Goal: Information Seeking & Learning: Stay updated

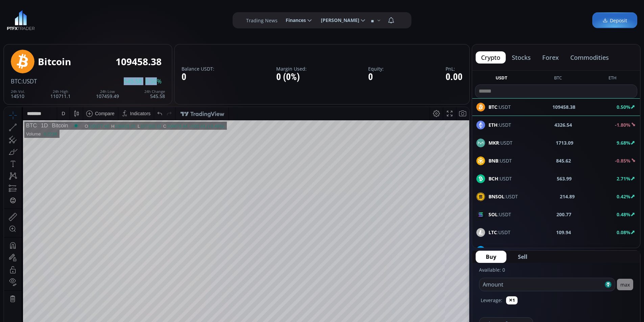
drag, startPoint x: 120, startPoint y: 77, endPoint x: 156, endPoint y: 81, distance: 35.7
click at [156, 81] on div "Bitcoin 109458.38 BTC :USDT 545.58 0.50% 24h Vol. 14510 24h High 110711.1 24h L…" at bounding box center [88, 74] width 154 height 54
click at [156, 81] on span "0.50%" at bounding box center [153, 81] width 16 height 6
drag, startPoint x: 160, startPoint y: 81, endPoint x: 120, endPoint y: 82, distance: 40.2
click at [120, 82] on div "BTC :USDT 545.60 0.50%" at bounding box center [88, 81] width 154 height 6
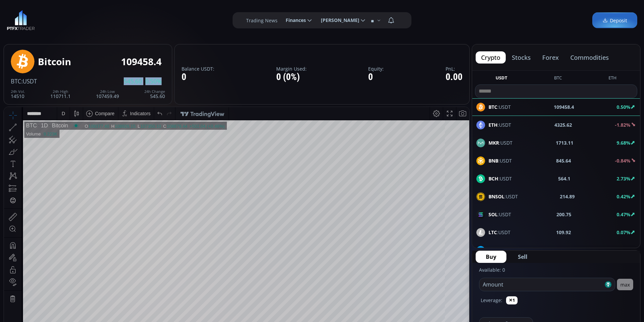
click at [120, 82] on div "BTC :USDT 545.60 0.50%" at bounding box center [88, 81] width 154 height 6
drag, startPoint x: 122, startPoint y: 61, endPoint x: 162, endPoint y: 60, distance: 39.6
click at [162, 60] on div "Bitcoin 109458.4" at bounding box center [101, 61] width 127 height 10
click at [162, 60] on div "Bitcoin 109481.69" at bounding box center [101, 61] width 127 height 10
drag, startPoint x: 162, startPoint y: 60, endPoint x: 96, endPoint y: 60, distance: 65.9
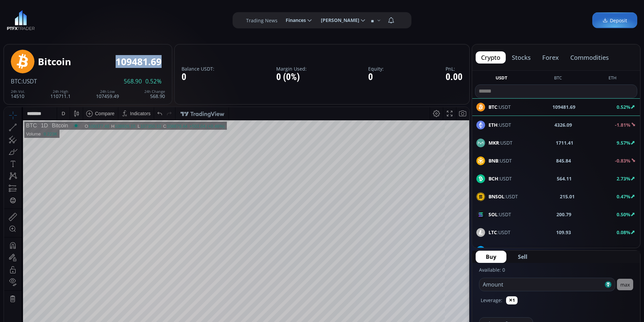
click at [96, 60] on div "Bitcoin 109481.69" at bounding box center [101, 61] width 127 height 10
drag, startPoint x: 96, startPoint y: 60, endPoint x: 180, endPoint y: 62, distance: 83.9
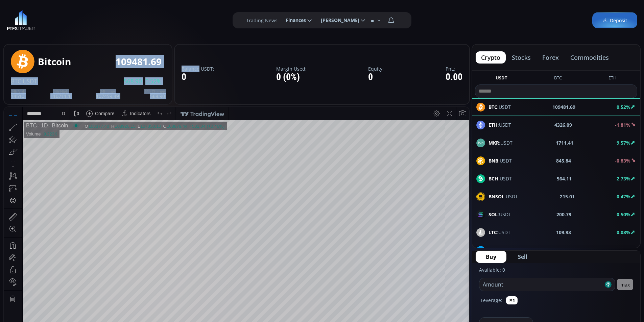
click at [166, 63] on div "Bitcoin 109481.69 BTC :USDT 568.90 0.52% 24h Vol. 14510 24h High 110711.1 24h L…" at bounding box center [87, 74] width 169 height 61
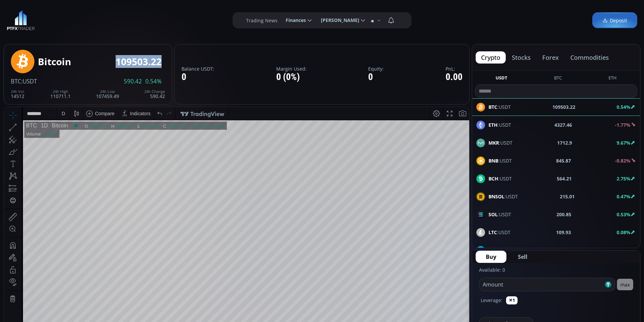
drag, startPoint x: 166, startPoint y: 63, endPoint x: 110, endPoint y: 62, distance: 55.8
click at [111, 63] on div "Bitcoin 109503.22 BTC :USDT 590.42 0.54% 24h Vol. 14512 24h High 110711.1 24h L…" at bounding box center [87, 74] width 169 height 61
click at [110, 62] on div "Bitcoin 109503.22" at bounding box center [101, 61] width 127 height 10
click at [198, 114] on img at bounding box center [202, 113] width 46 height 14
